Goal: Transaction & Acquisition: Purchase product/service

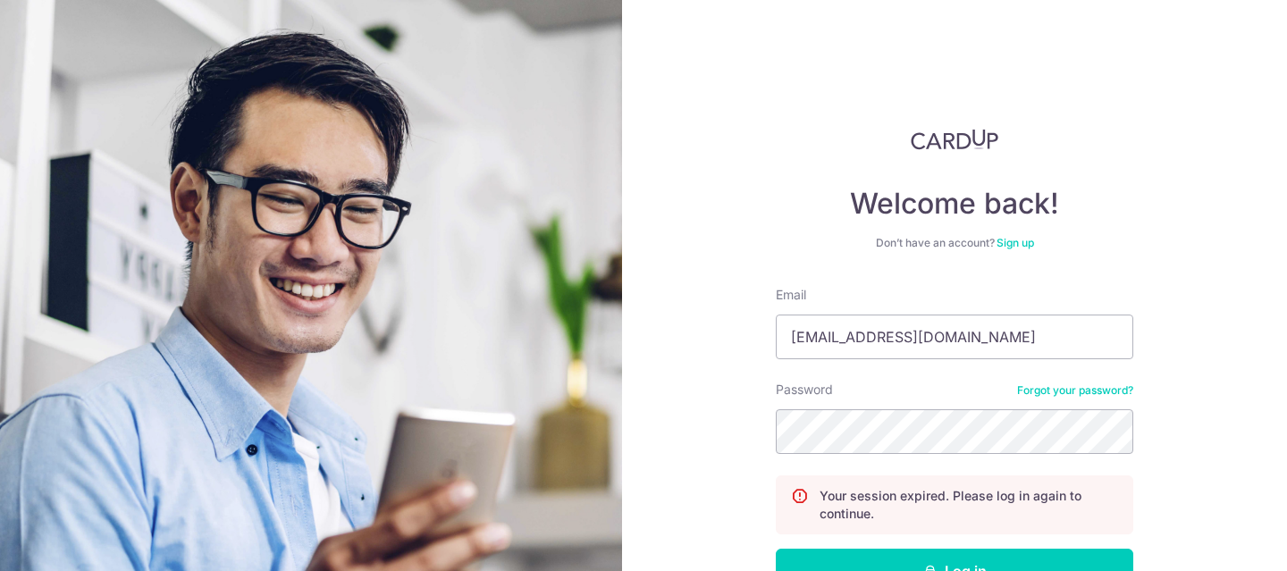
click at [1019, 315] on input "[EMAIL_ADDRESS][DOMAIN_NAME]" at bounding box center [954, 337] width 357 height 45
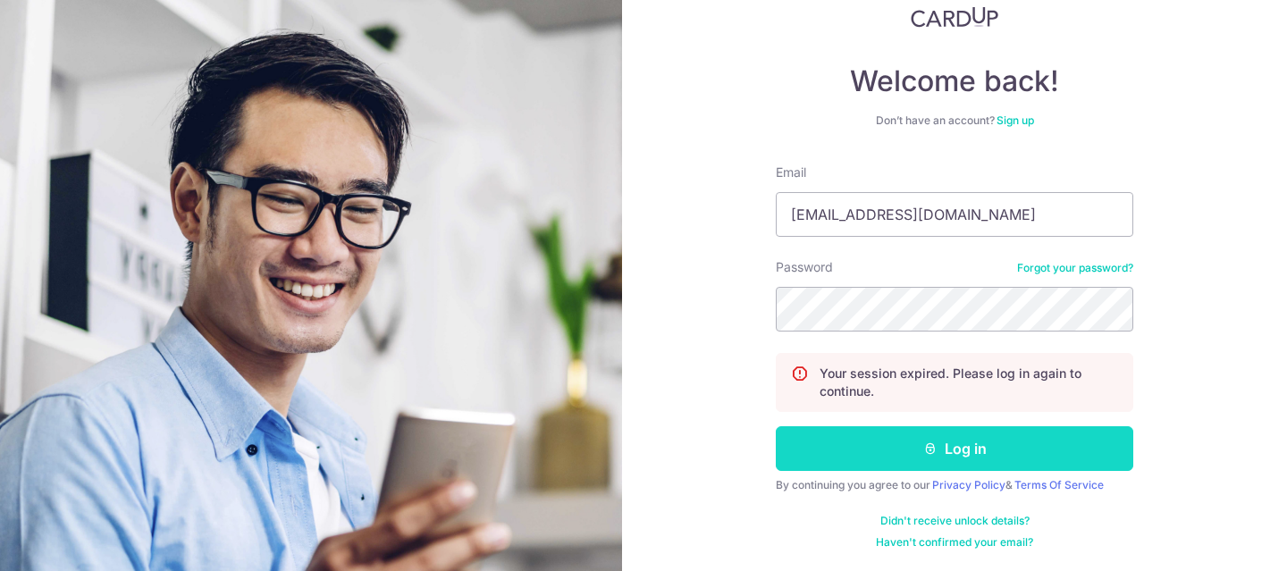
click at [845, 441] on button "Log in" at bounding box center [954, 448] width 357 height 45
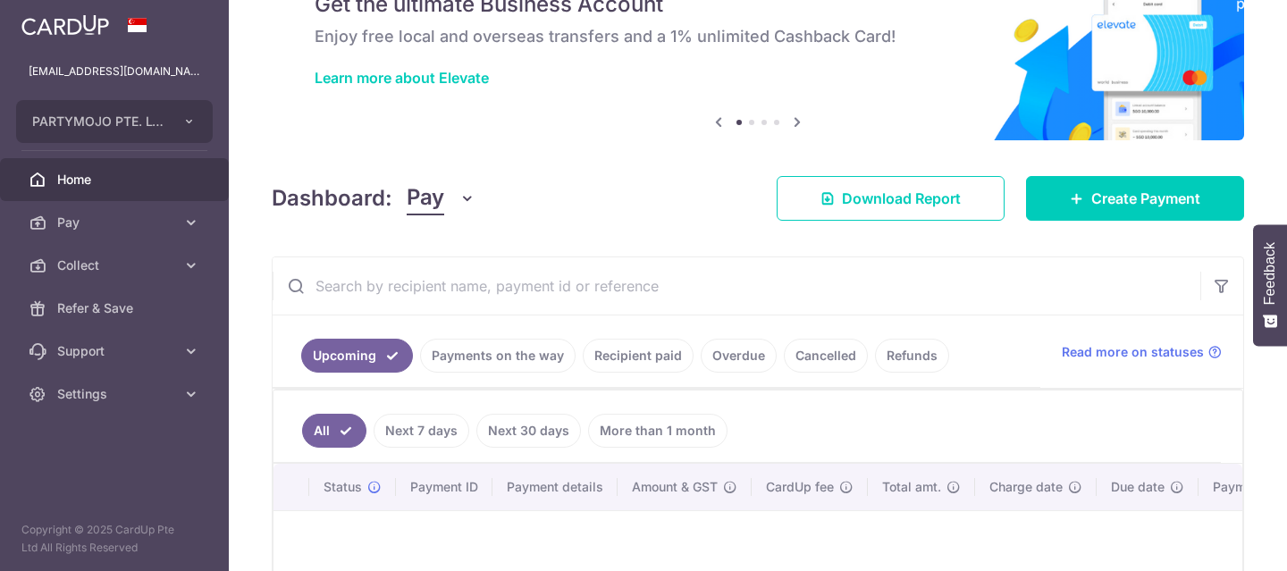
scroll to position [302, 0]
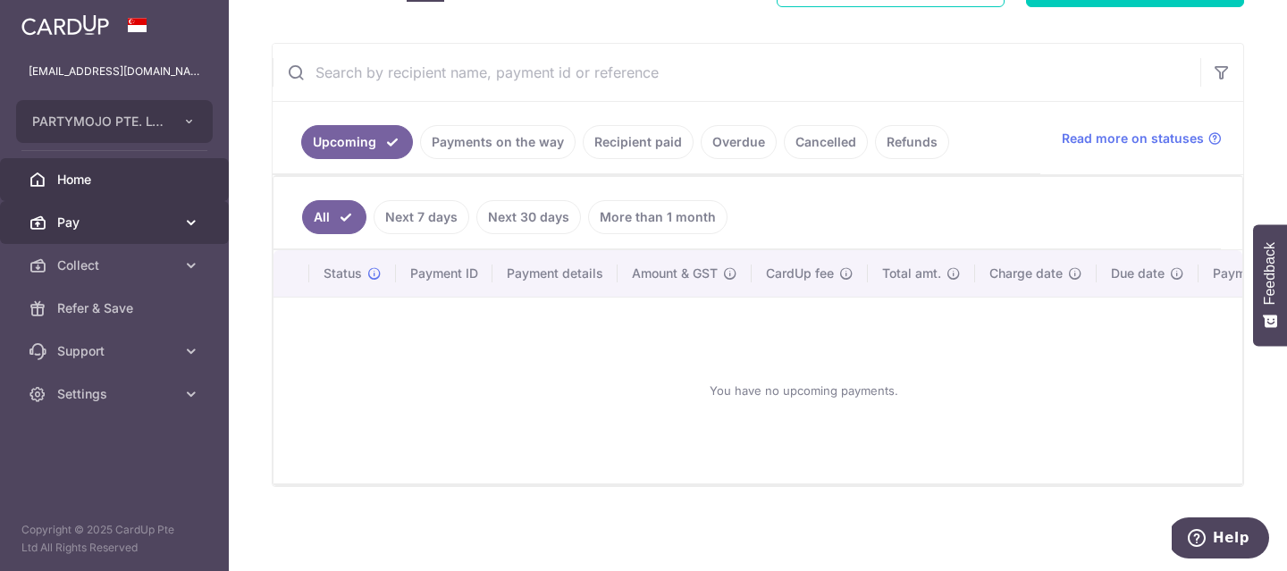
click at [154, 214] on span "Pay" at bounding box center [116, 223] width 118 height 18
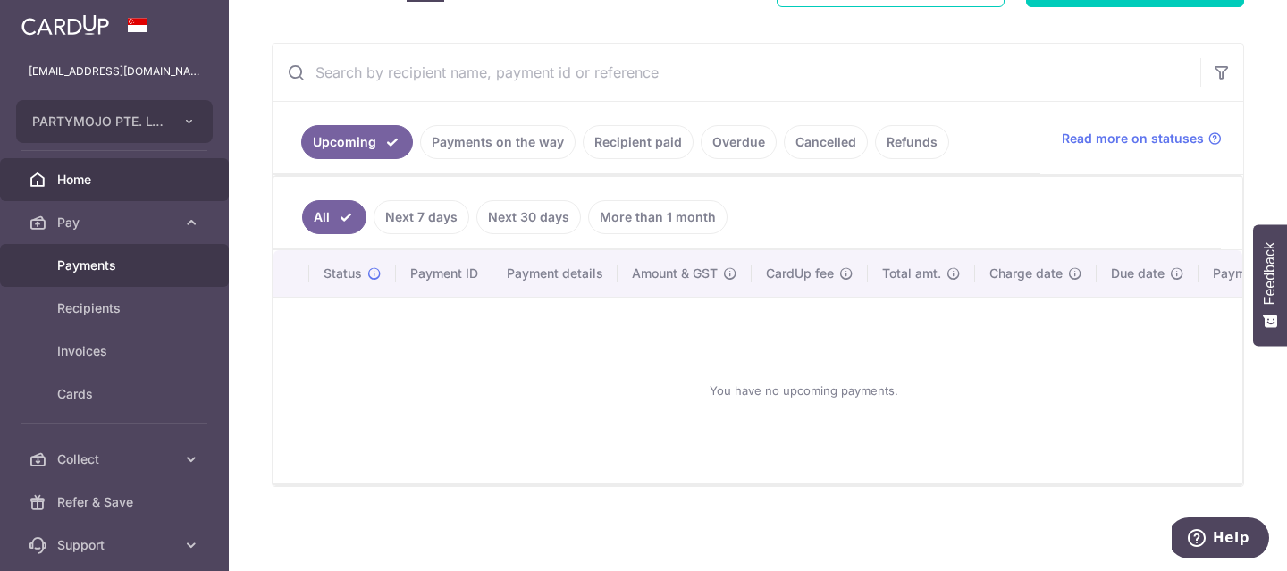
click at [113, 269] on span "Payments" at bounding box center [116, 265] width 118 height 18
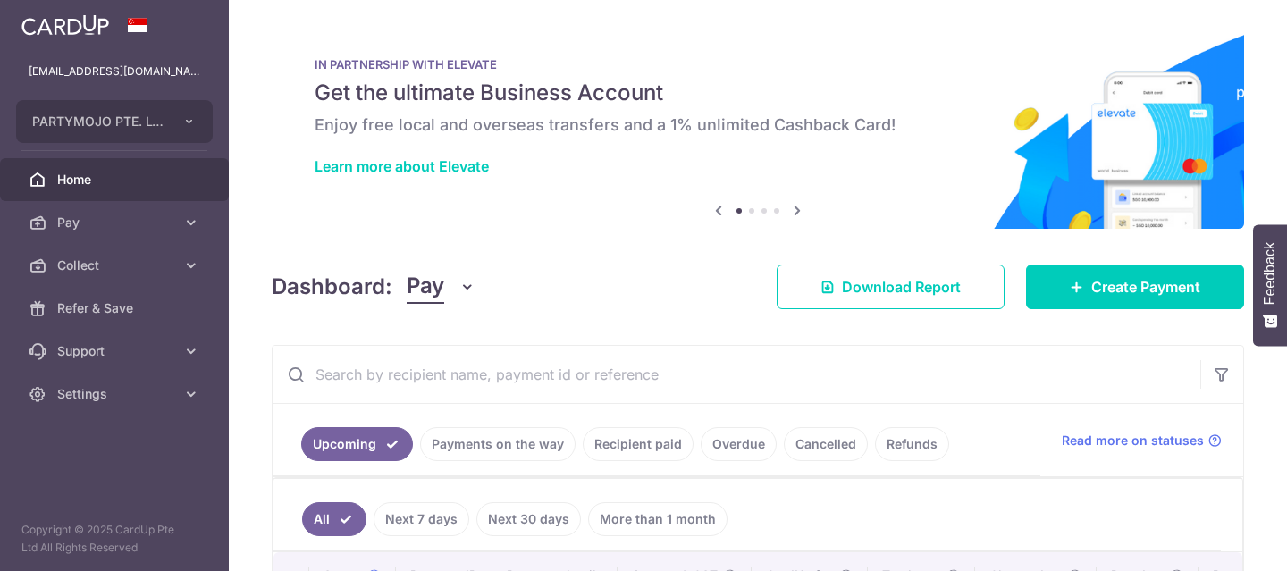
click at [146, 230] on span "Pay" at bounding box center [116, 223] width 118 height 18
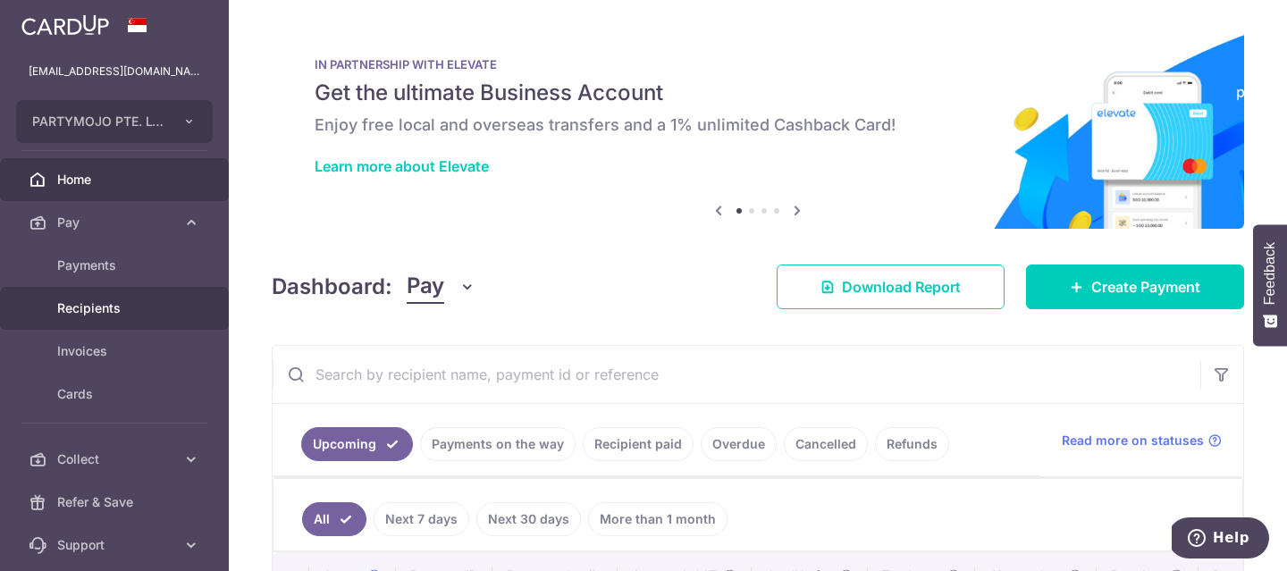
click at [127, 318] on link "Recipients" at bounding box center [114, 308] width 229 height 43
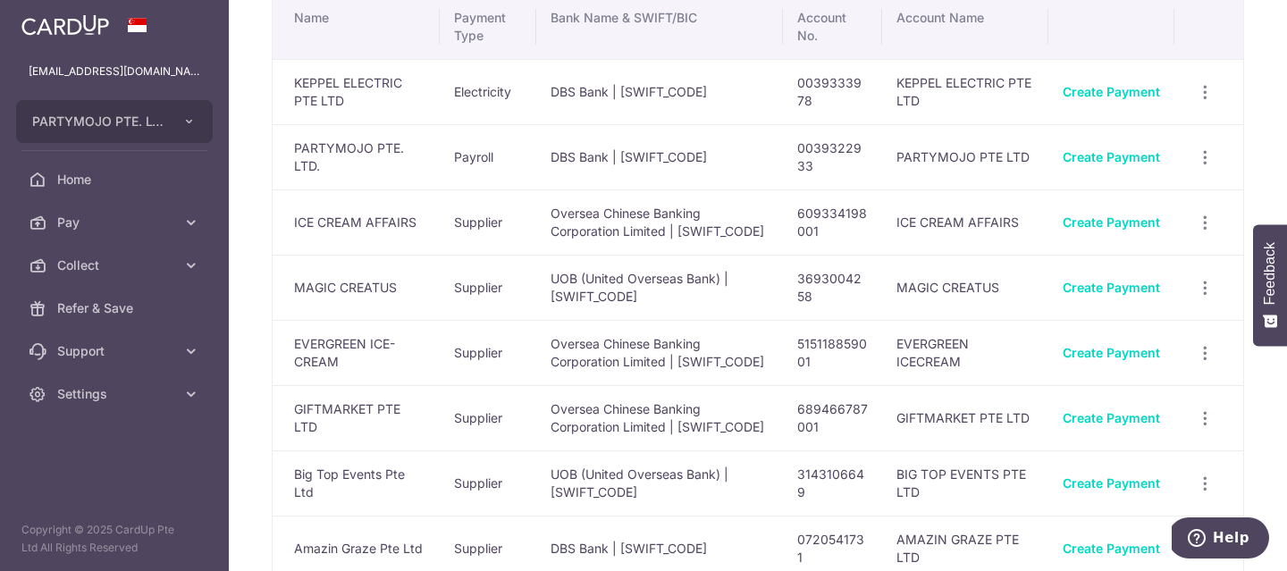
scroll to position [115, 0]
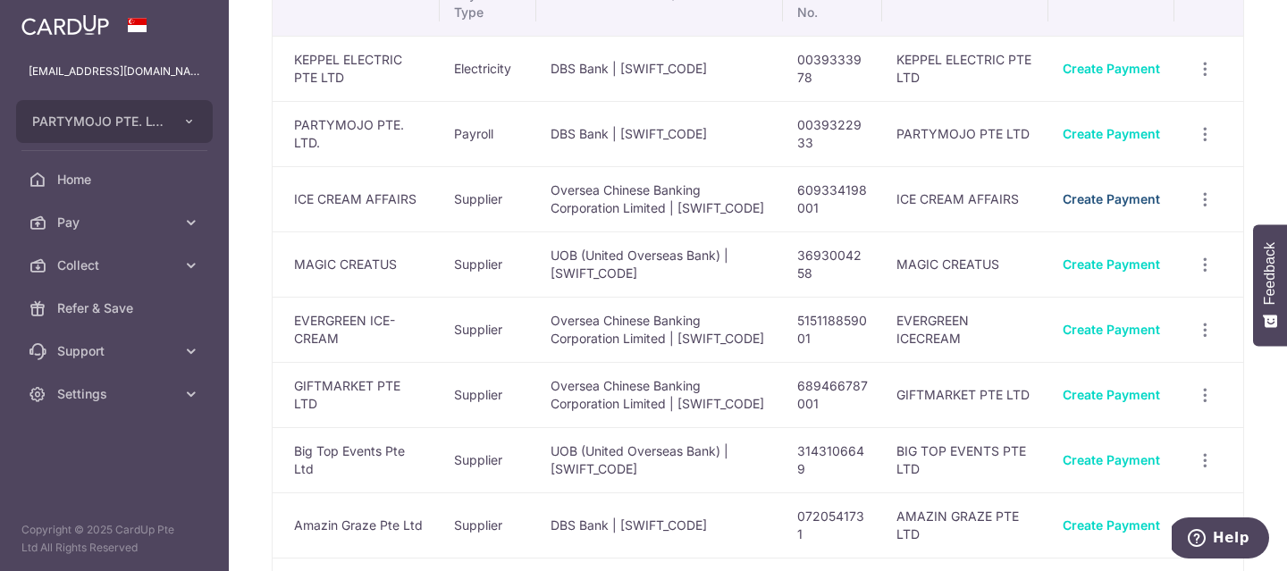
click at [1093, 202] on link "Create Payment" at bounding box center [1110, 198] width 97 height 15
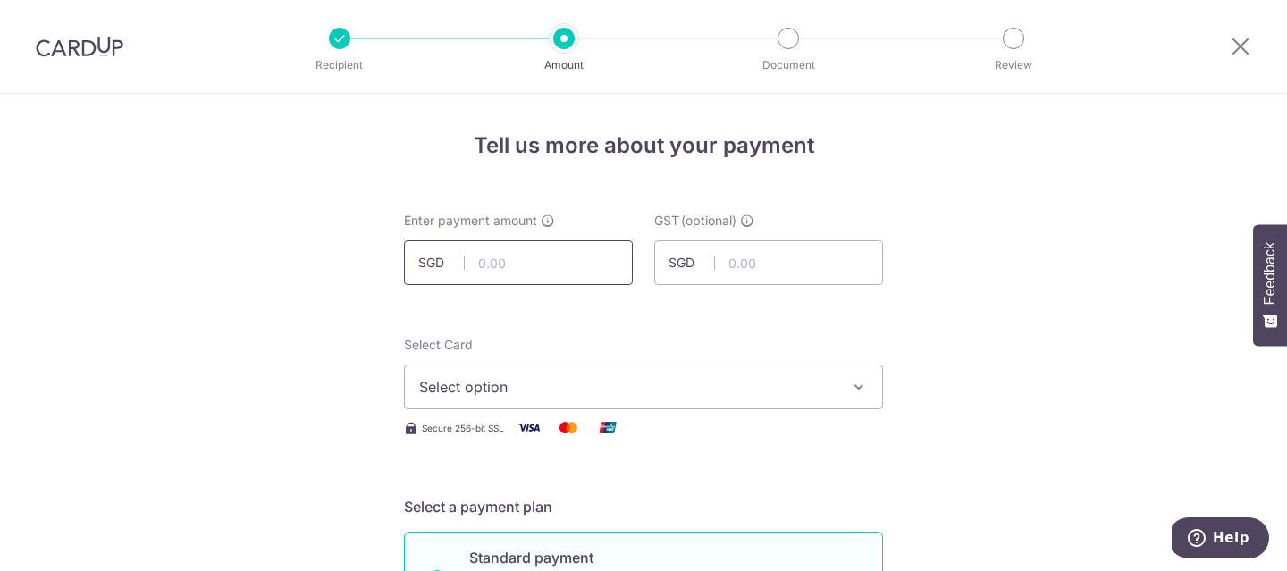
click at [548, 273] on input "text" at bounding box center [518, 262] width 229 height 45
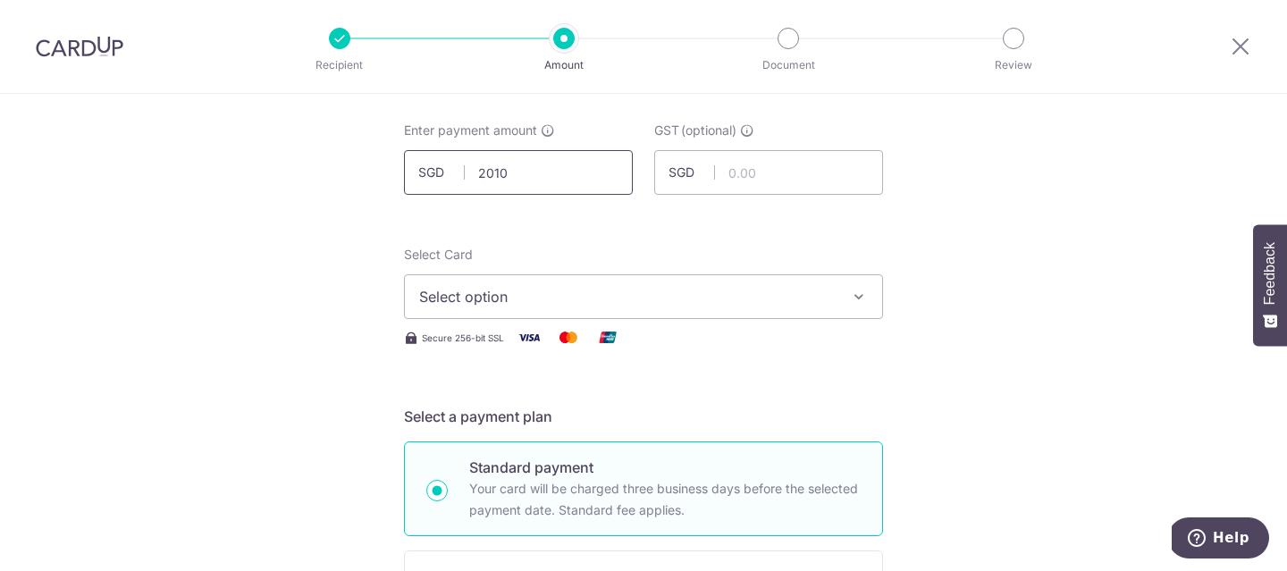
scroll to position [103, 0]
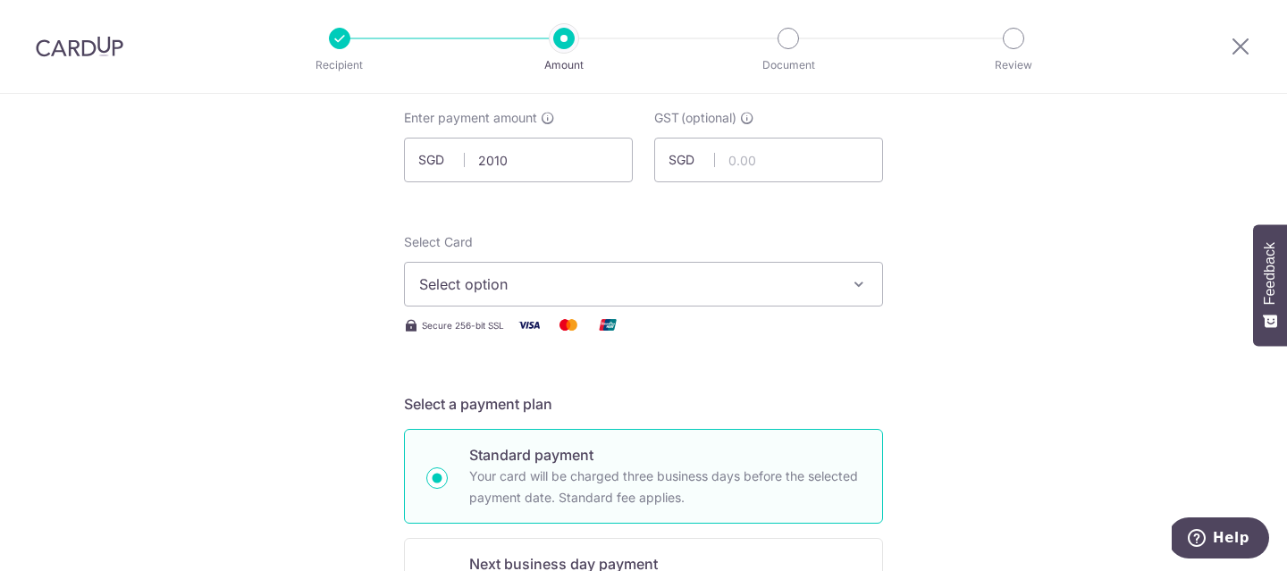
type input "2,010.00"
click at [746, 275] on span "Select option" at bounding box center [627, 283] width 416 height 21
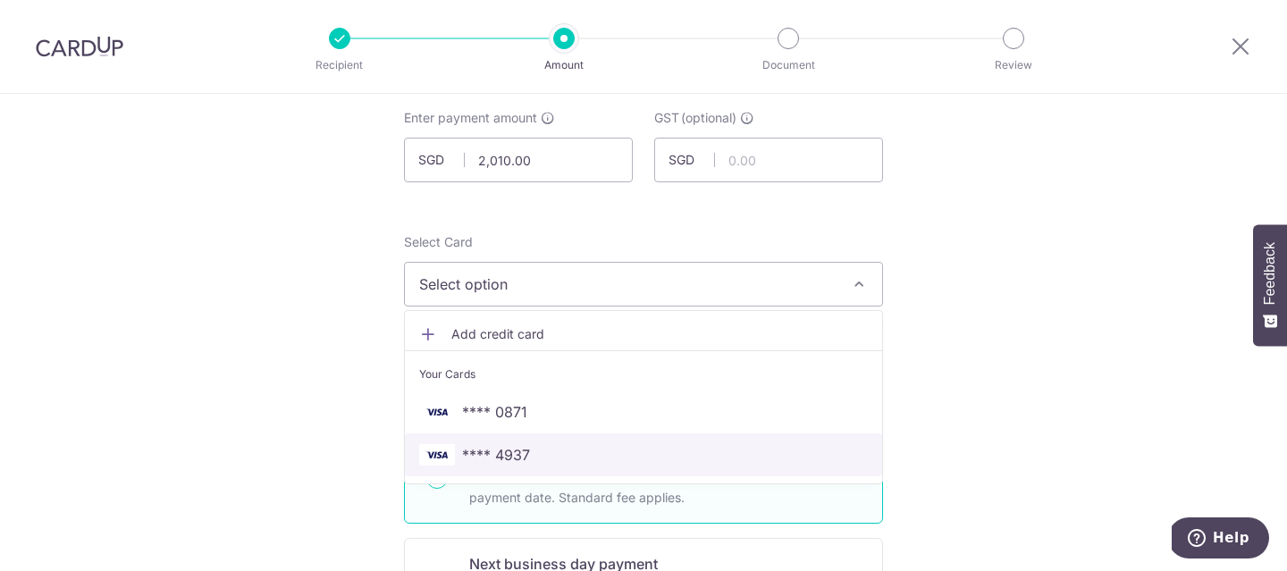
click at [669, 452] on span "**** 4937" at bounding box center [643, 454] width 449 height 21
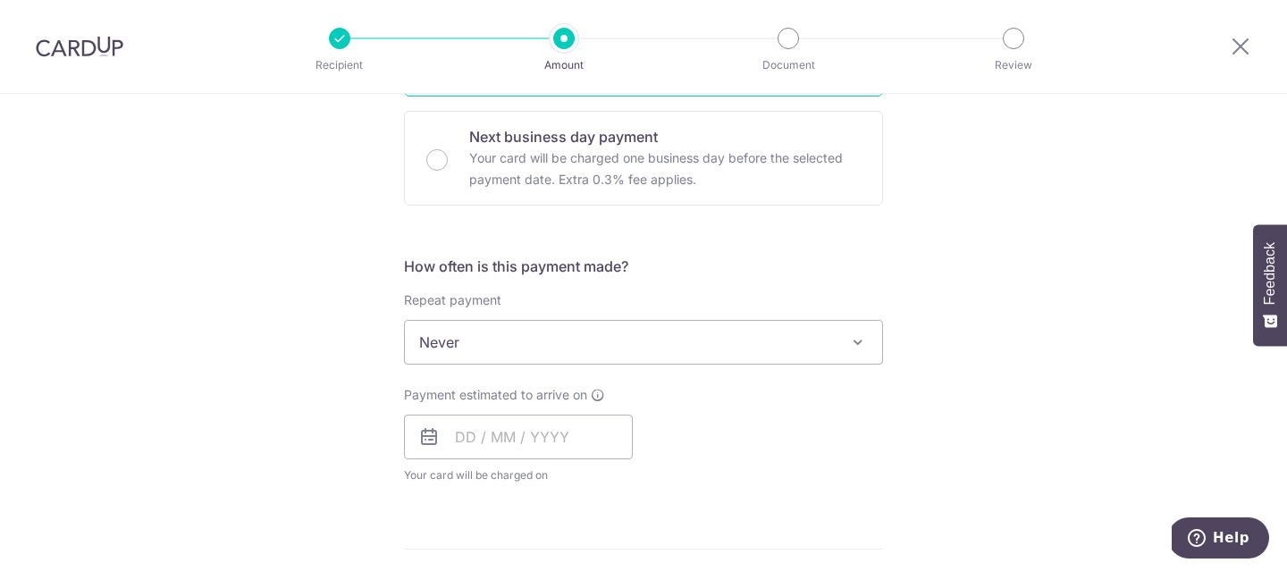
scroll to position [610, 0]
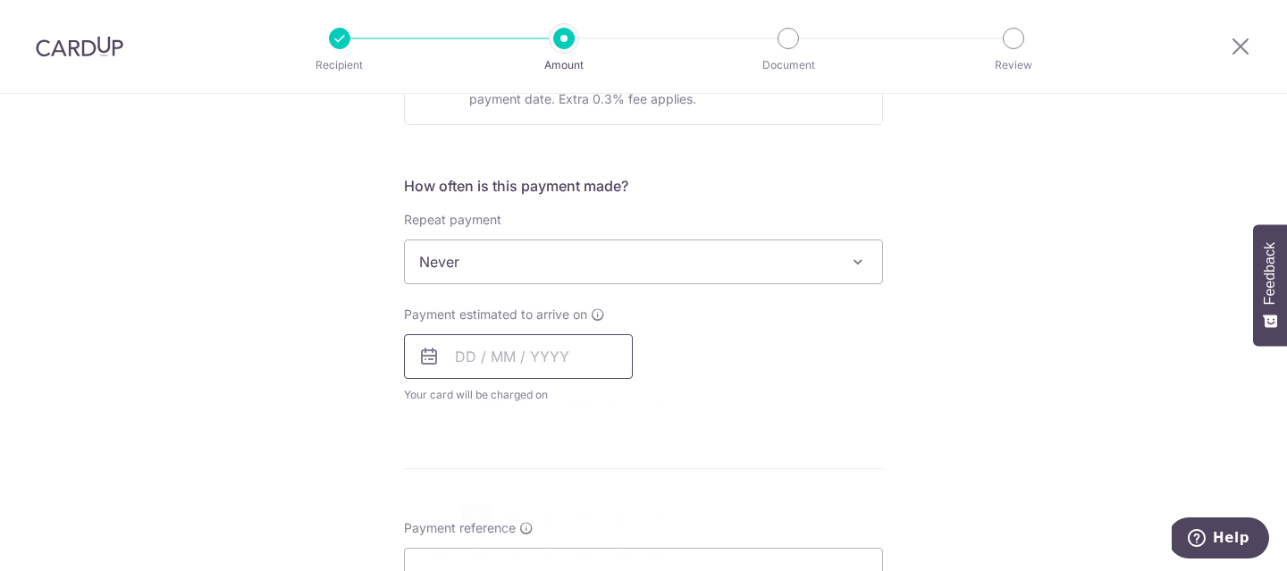
click at [585, 358] on input "text" at bounding box center [518, 356] width 229 height 45
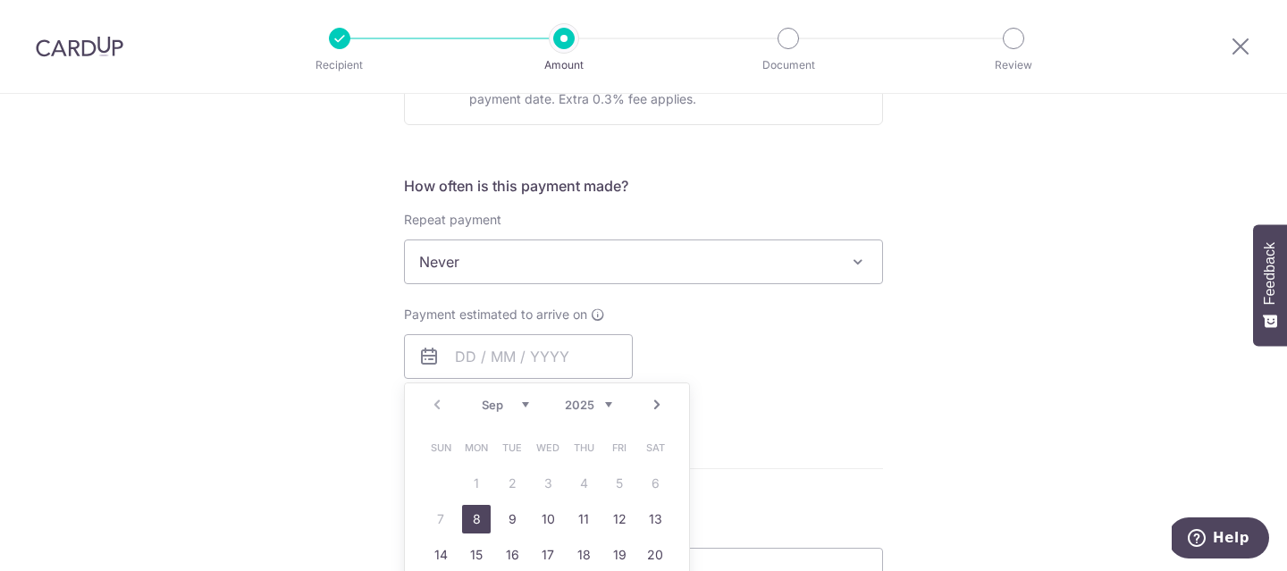
click at [480, 513] on link "8" at bounding box center [476, 519] width 29 height 29
type input "[DATE]"
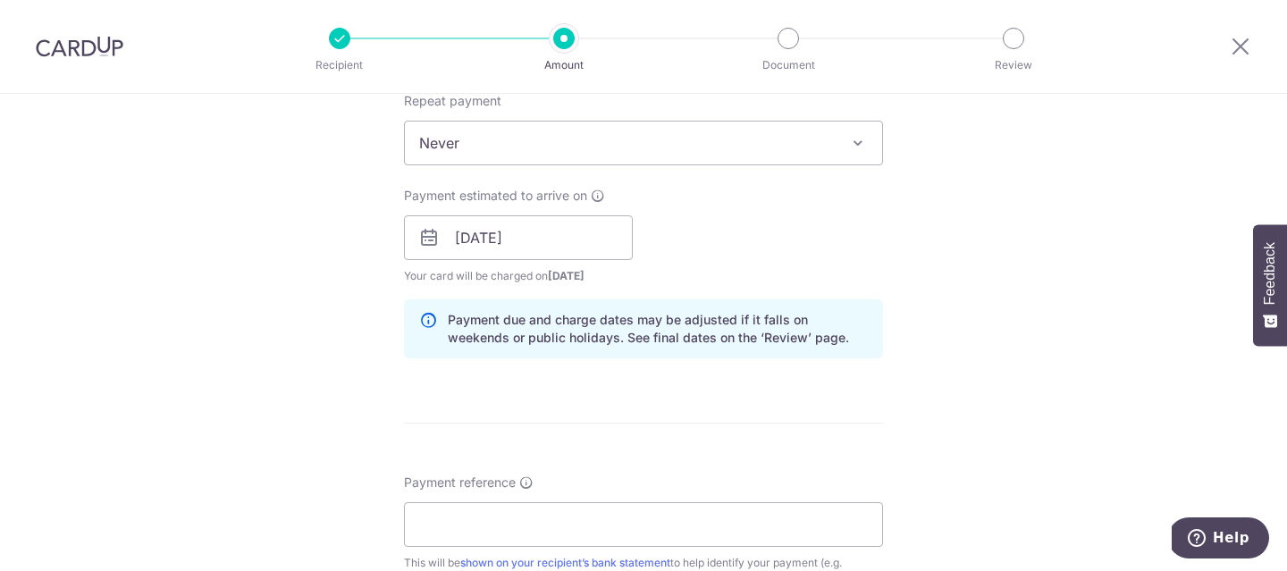
scroll to position [761, 0]
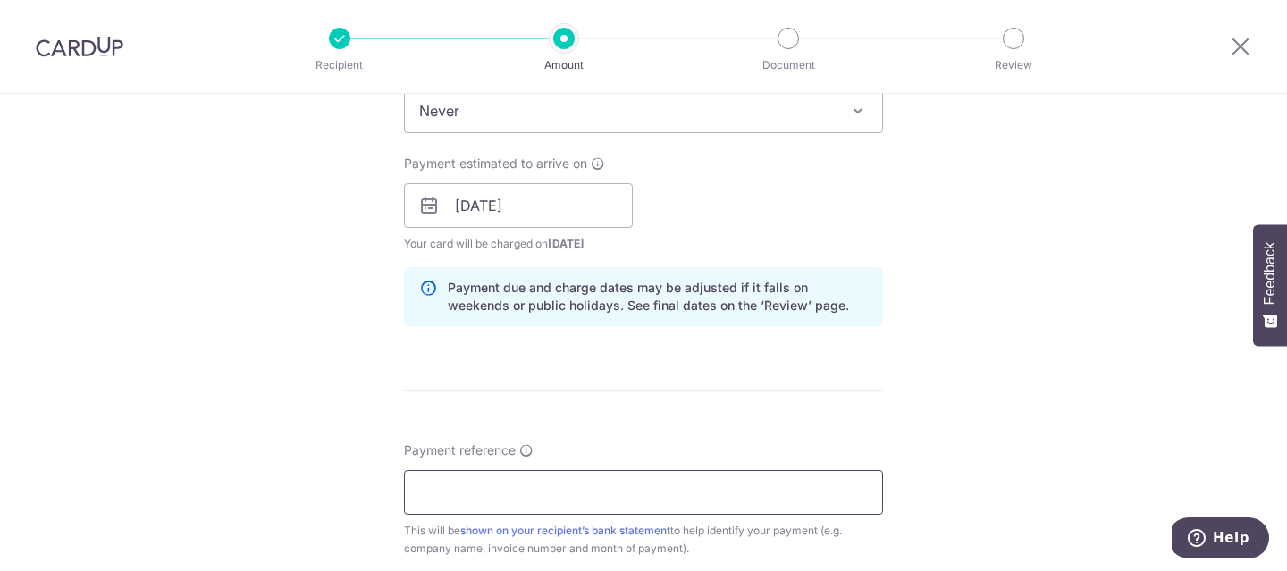
click at [479, 499] on input "Payment reference" at bounding box center [643, 492] width 479 height 45
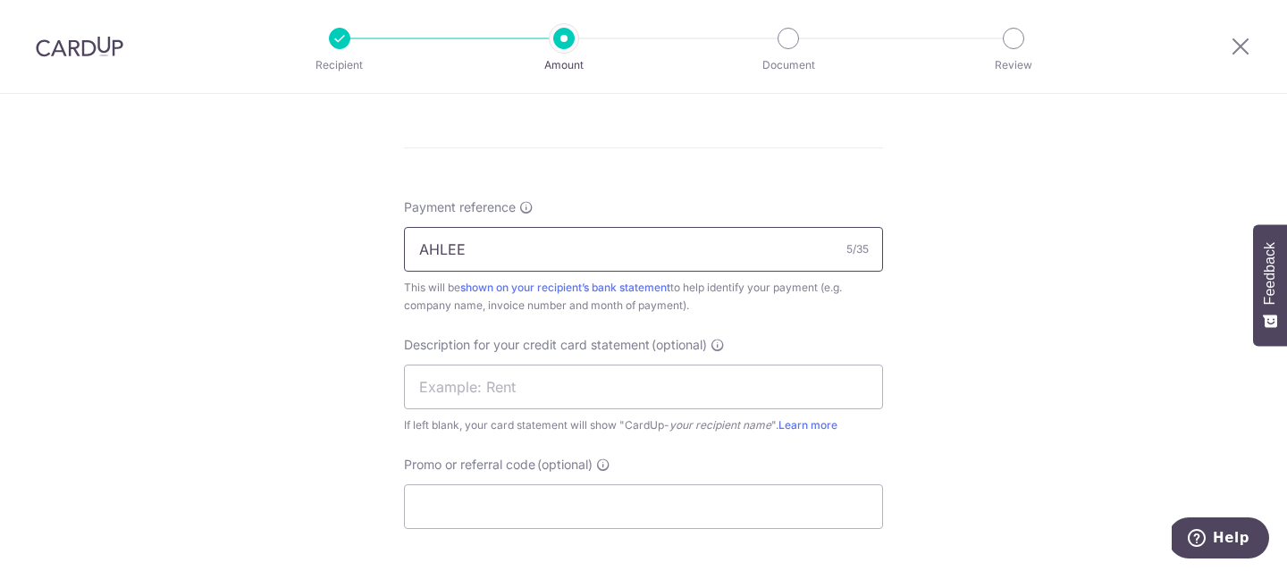
scroll to position [998, 0]
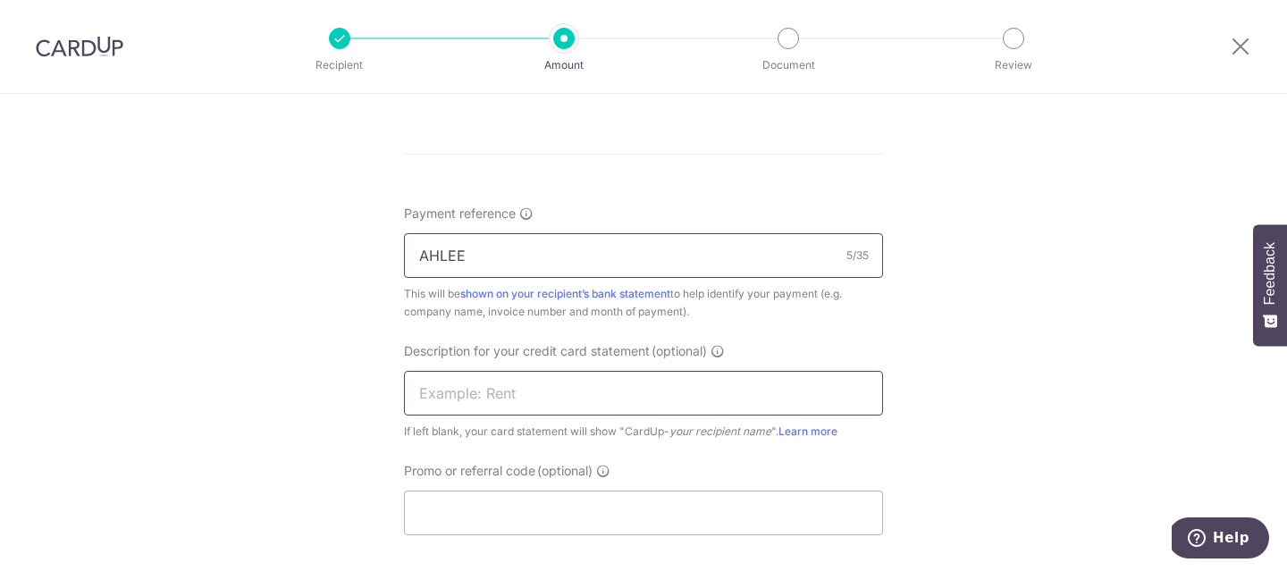
type input "AHLEE"
click at [451, 413] on input "text" at bounding box center [643, 393] width 479 height 45
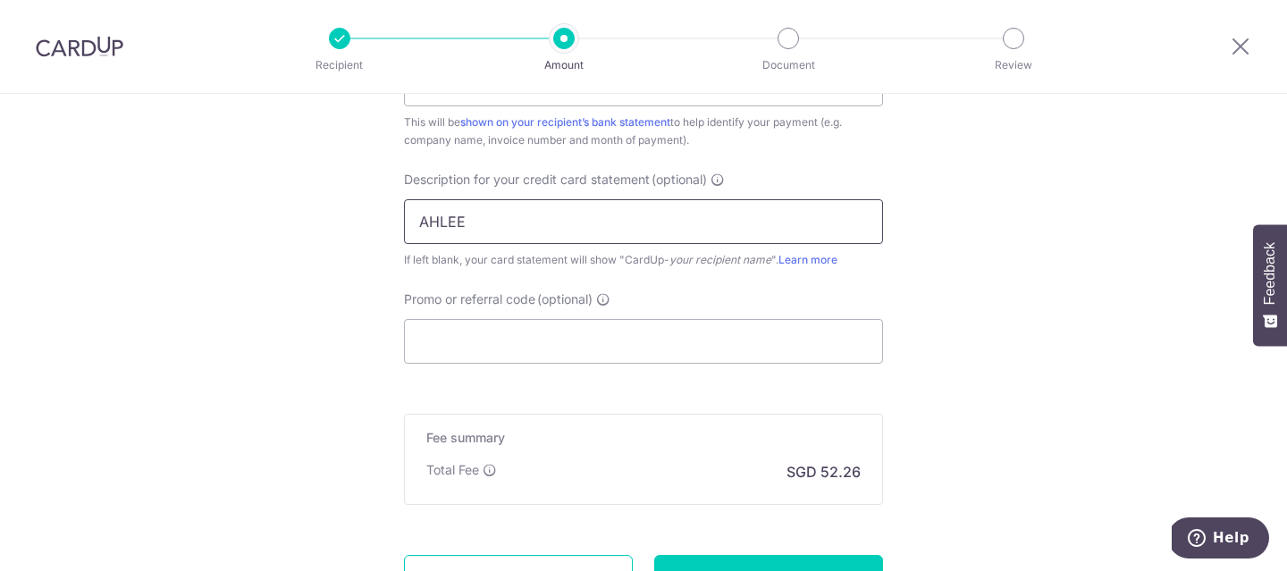
scroll to position [1188, 0]
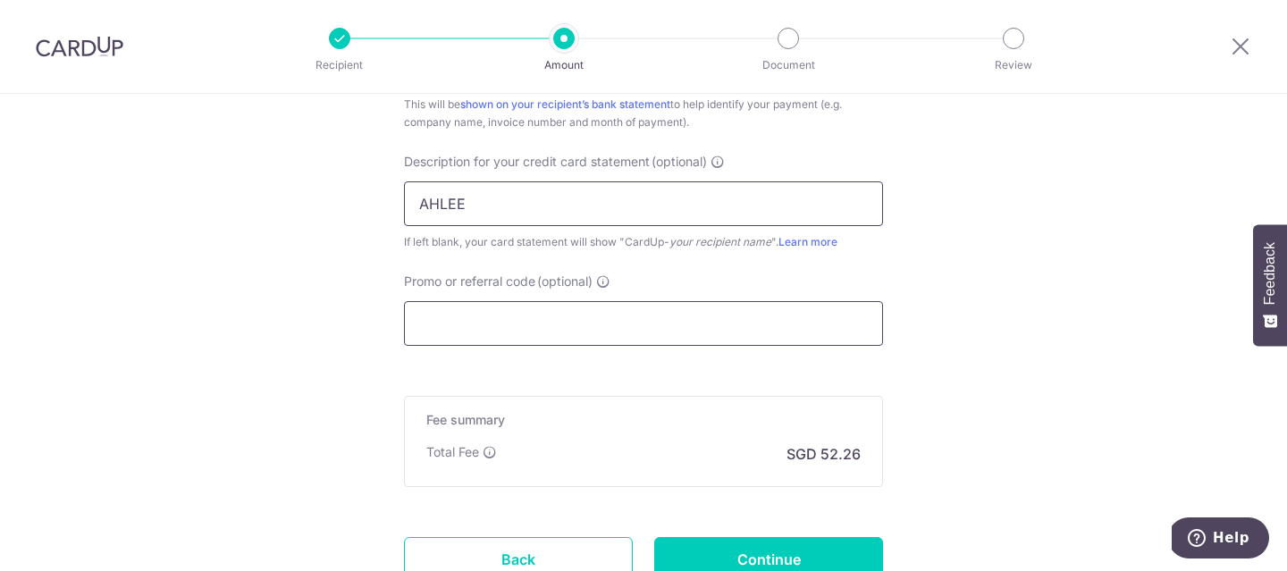
type input "AHLEE"
click at [449, 336] on input "Promo or referral code (optional)" at bounding box center [643, 323] width 479 height 45
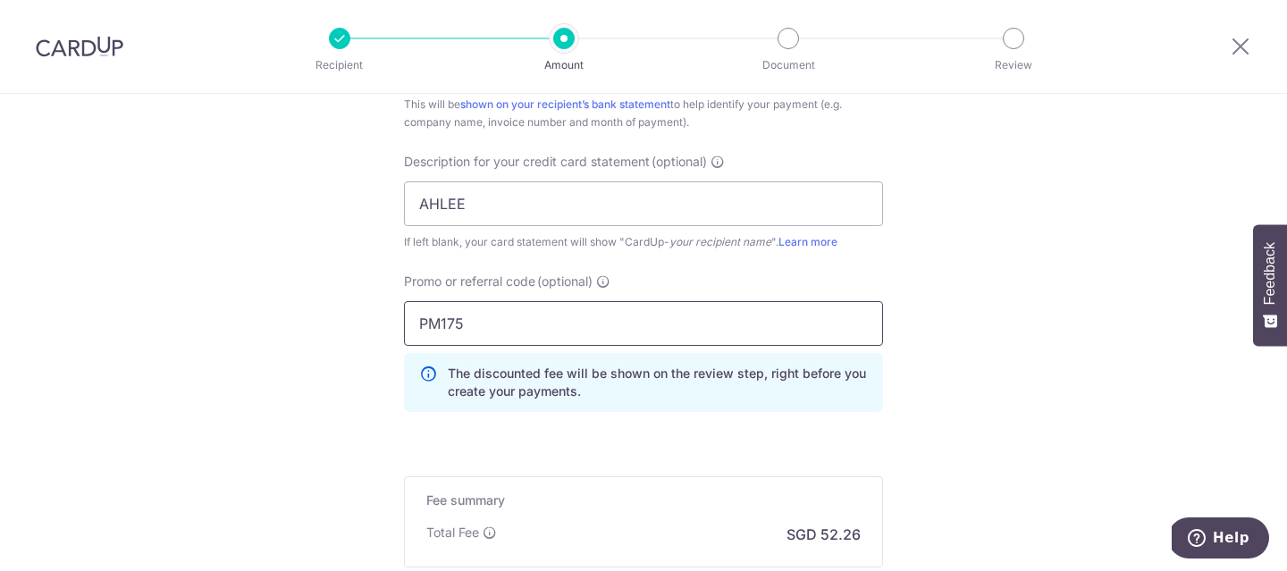
type input "PM175"
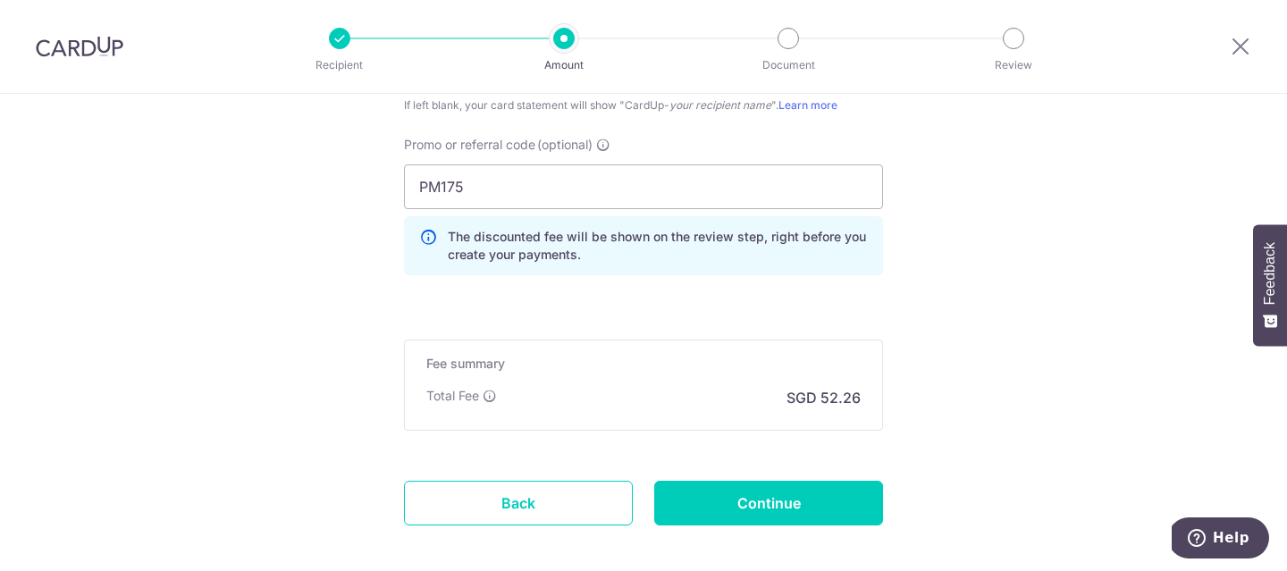
scroll to position [1413, 0]
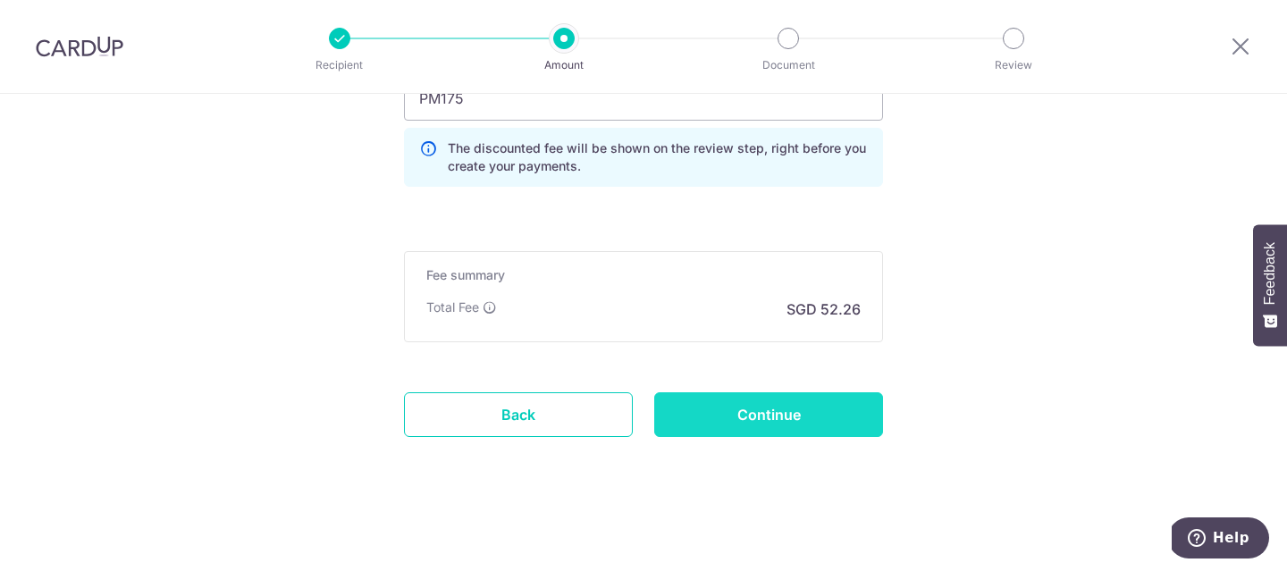
click at [844, 434] on input "Continue" at bounding box center [768, 414] width 229 height 45
type input "Create Schedule"
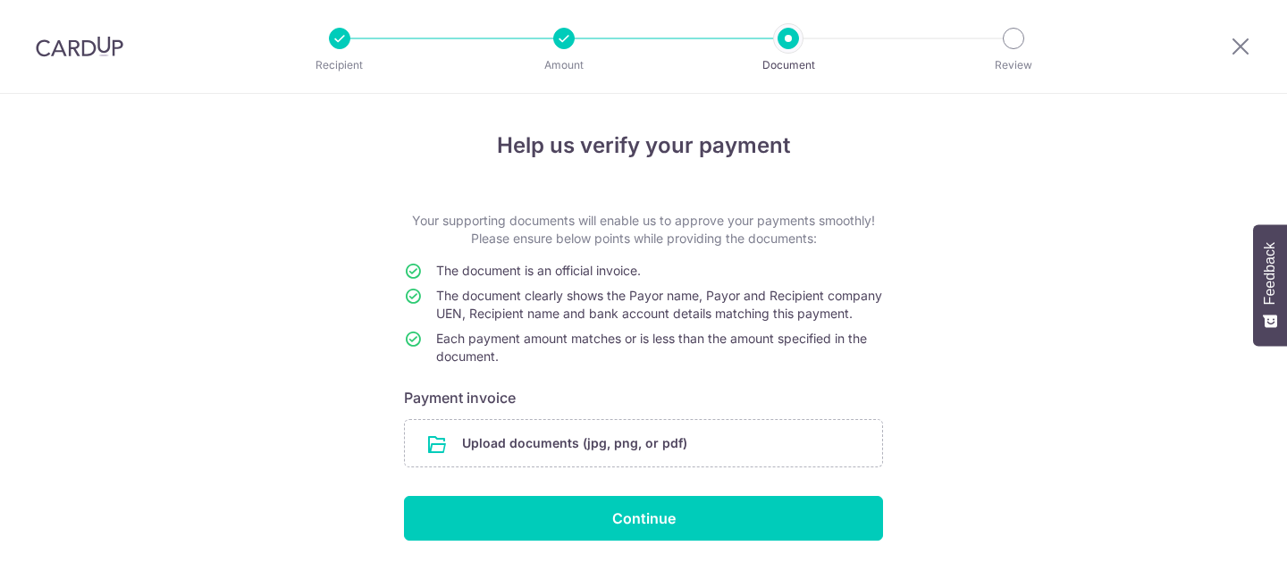
scroll to position [71, 0]
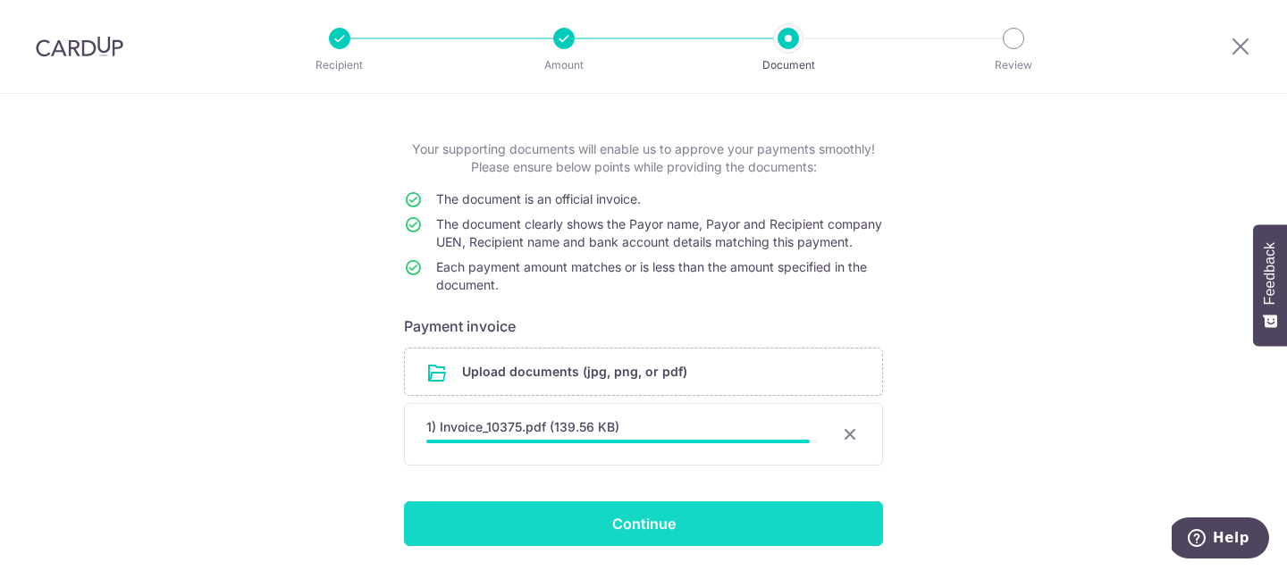
click at [617, 533] on input "Continue" at bounding box center [643, 523] width 479 height 45
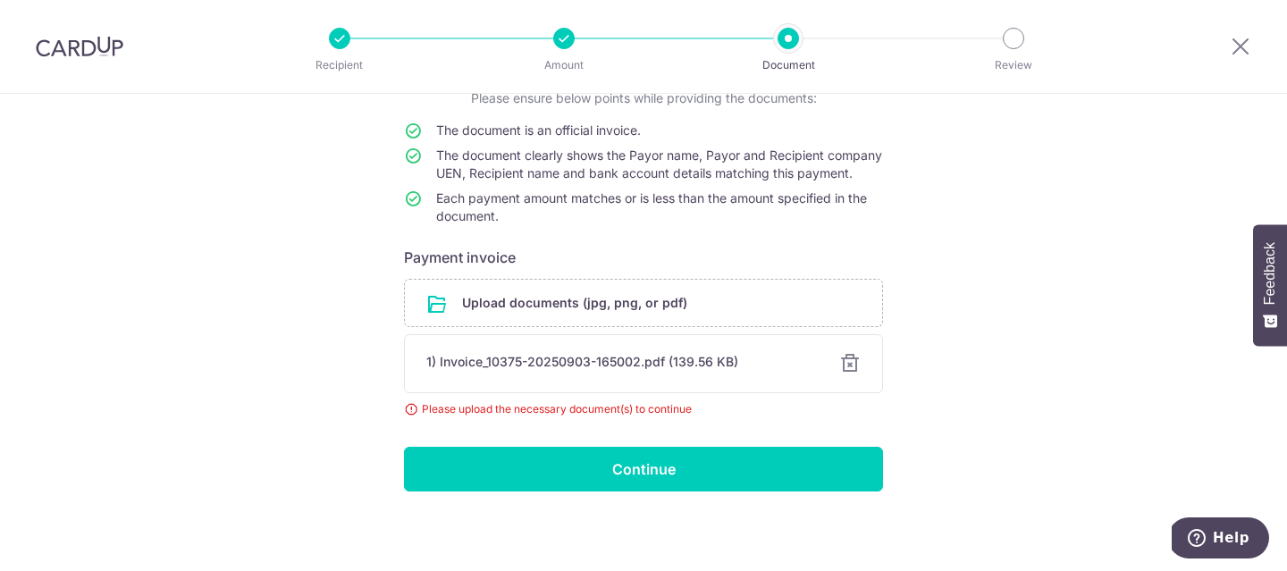
scroll to position [142, 0]
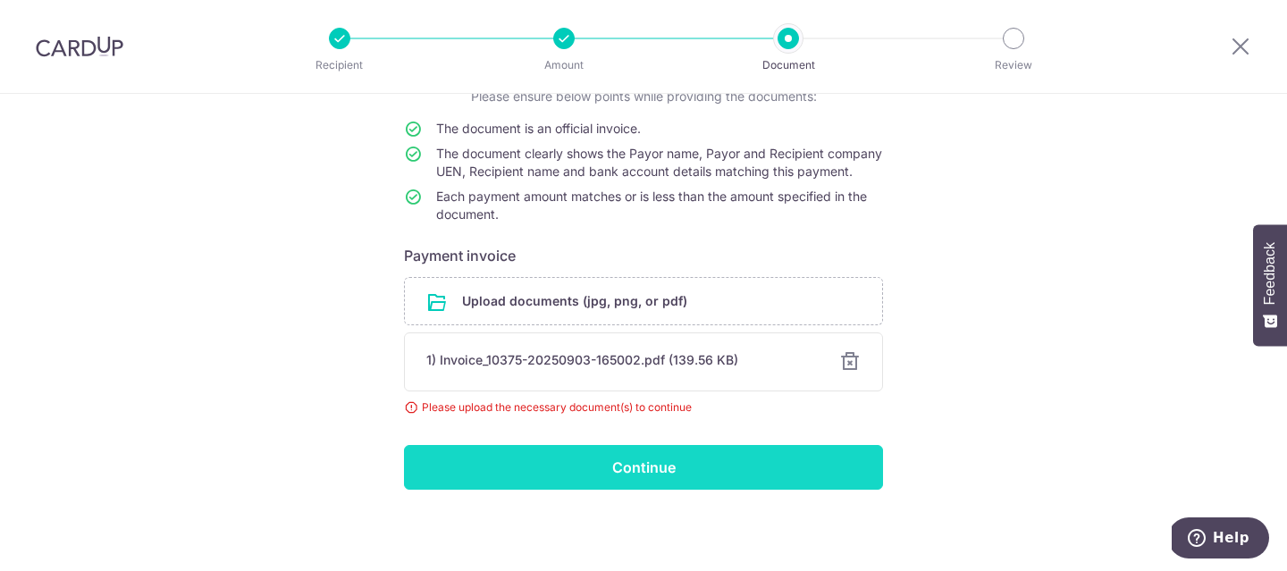
drag, startPoint x: 0, startPoint y: 0, endPoint x: 660, endPoint y: 473, distance: 812.1
click at [660, 473] on input "Continue" at bounding box center [643, 467] width 479 height 45
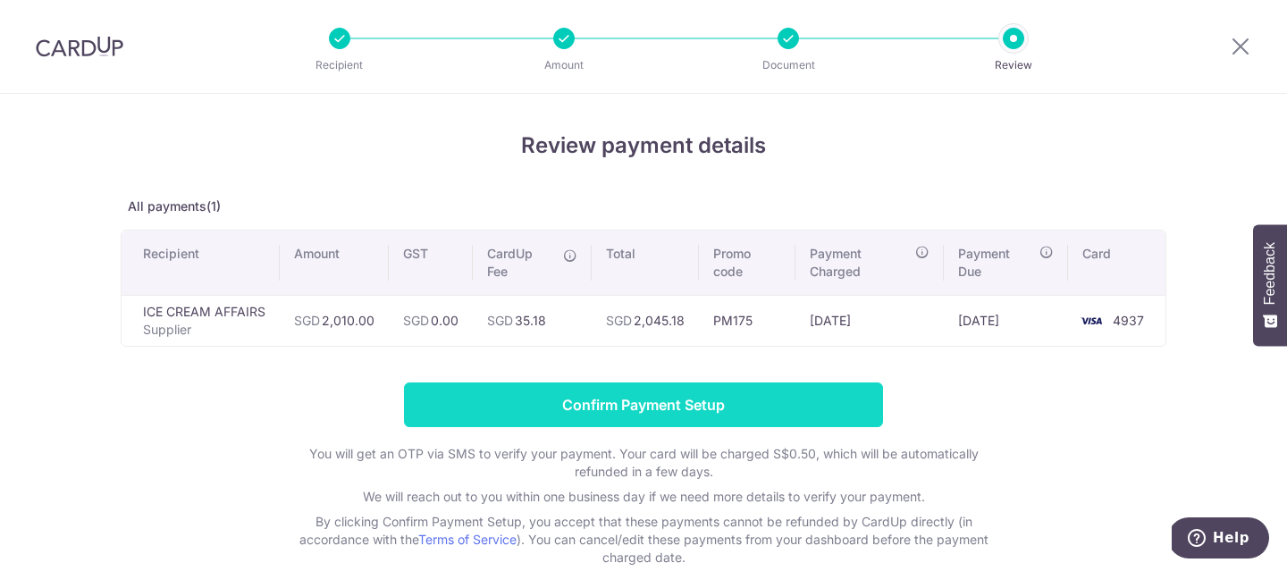
click at [651, 392] on input "Confirm Payment Setup" at bounding box center [643, 404] width 479 height 45
